Goal: Task Accomplishment & Management: Use online tool/utility

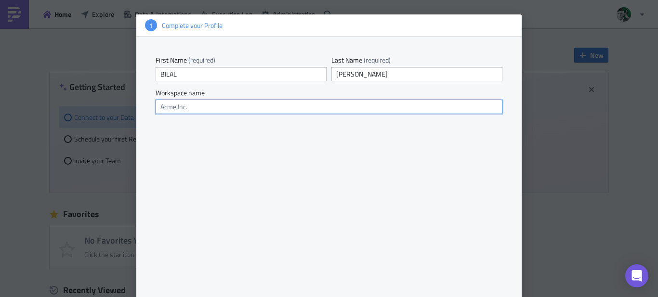
click at [200, 107] on input "text" at bounding box center [329, 107] width 347 height 14
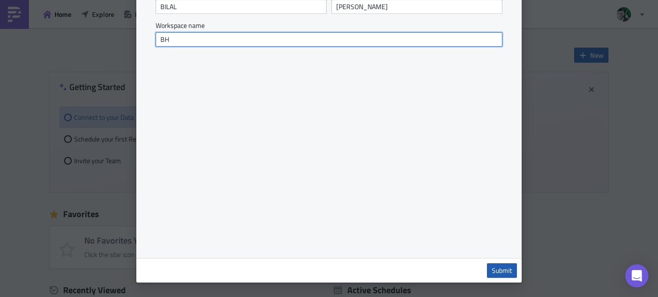
type input "BH"
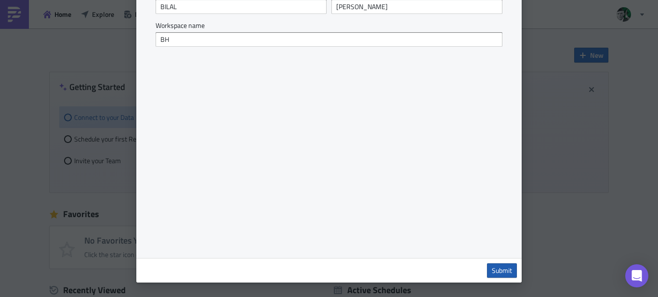
click at [501, 267] on span "Submit" at bounding box center [502, 271] width 20 height 9
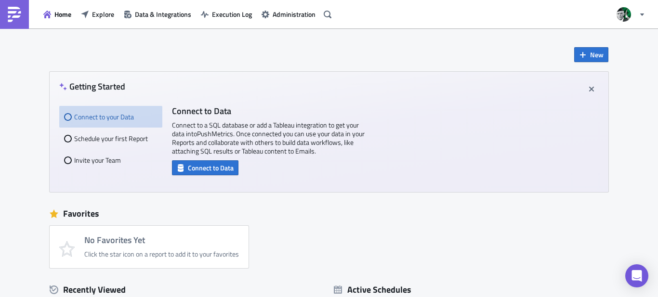
scroll to position [0, 0]
click at [203, 166] on span "Connect to Data" at bounding box center [211, 168] width 46 height 10
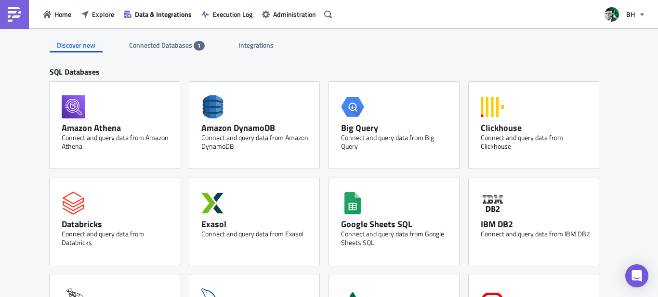
click at [139, 48] on span "Connected Databases" at bounding box center [161, 45] width 65 height 10
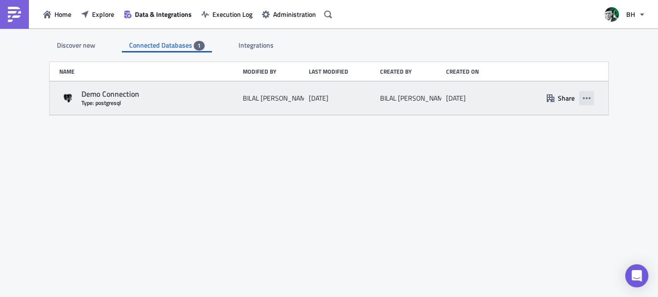
click at [589, 99] on icon "button" at bounding box center [587, 98] width 8 height 8
click at [339, 96] on div "1 day ago" at bounding box center [342, 98] width 67 height 17
click at [103, 94] on div "Demo Connection" at bounding box center [159, 94] width 157 height 10
click at [68, 98] on icon at bounding box center [68, 98] width 8 height 8
click at [192, 96] on div "Demo Connection" at bounding box center [159, 94] width 157 height 10
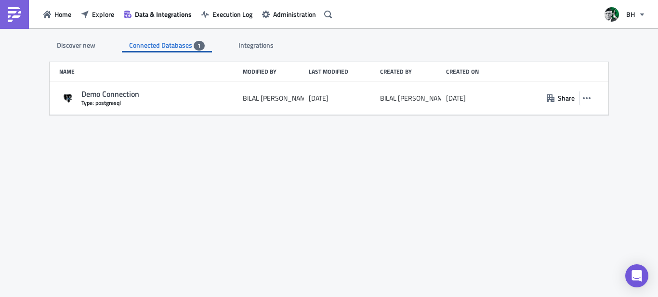
click at [247, 46] on span "Integrations" at bounding box center [257, 45] width 37 height 10
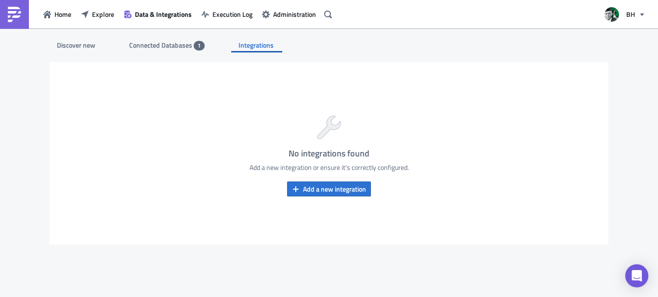
click at [165, 44] on span "Connected Databases" at bounding box center [161, 45] width 65 height 10
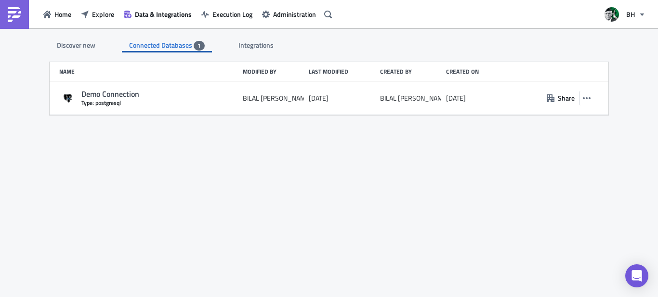
click at [70, 42] on div "Discover new" at bounding box center [76, 45] width 53 height 14
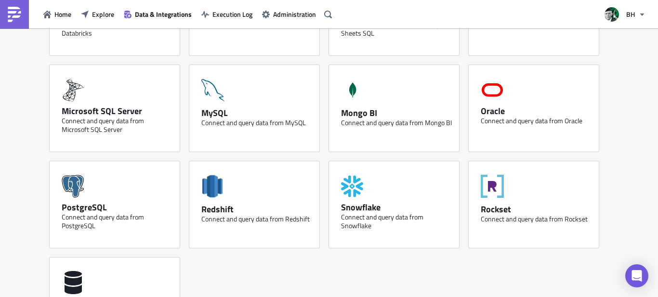
scroll to position [193, 0]
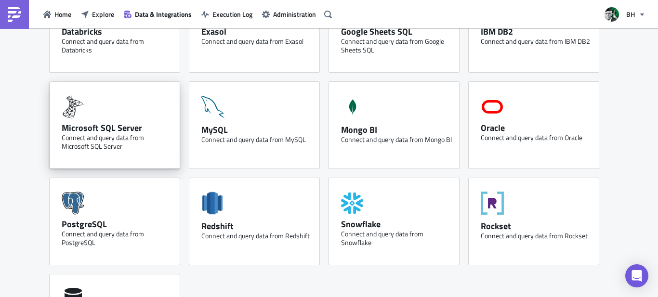
click at [126, 116] on div "Microsoft SQL Server Connect and query data from Microsoft SQL Server" at bounding box center [115, 125] width 130 height 87
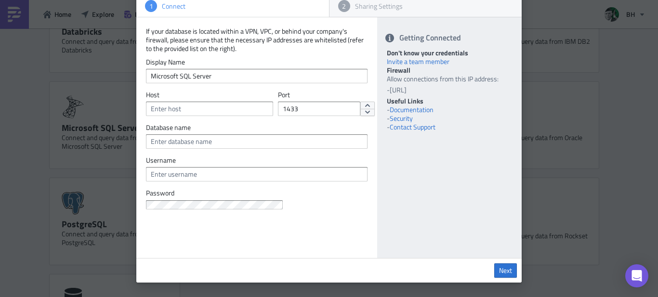
scroll to position [0, 0]
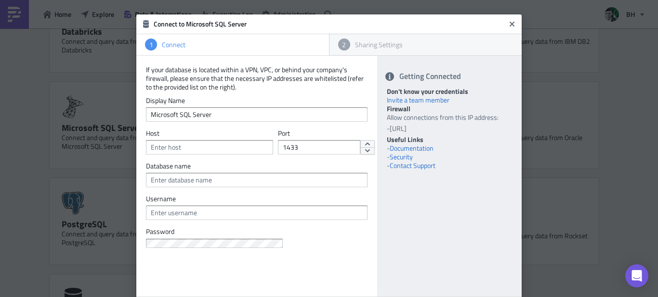
click at [346, 50] on div "2 Sharing Settings" at bounding box center [426, 45] width 189 height 18
click at [510, 21] on icon "Close" at bounding box center [513, 24] width 8 height 8
